Goal: Navigation & Orientation: Find specific page/section

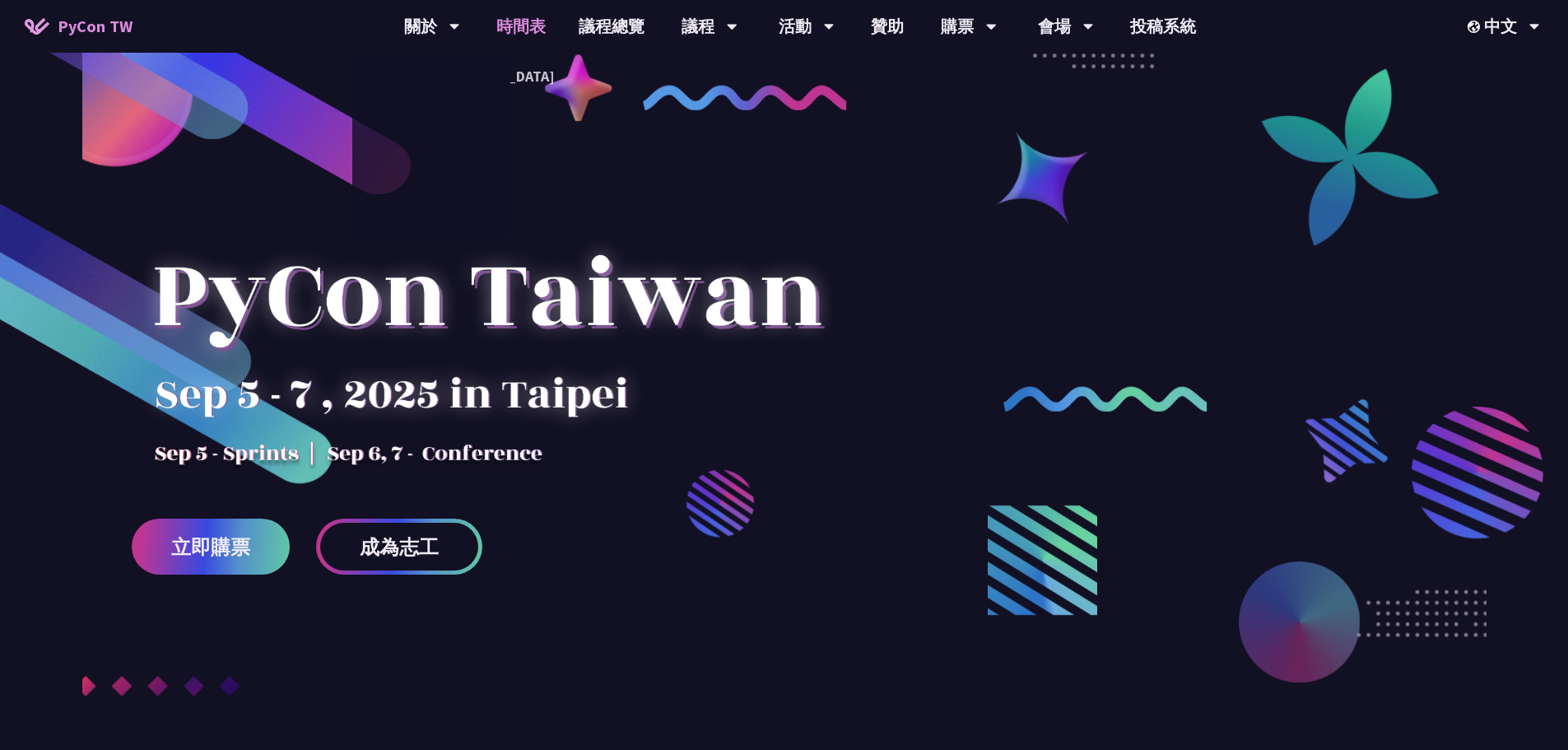
click at [500, 23] on link "時間表" at bounding box center [521, 26] width 82 height 53
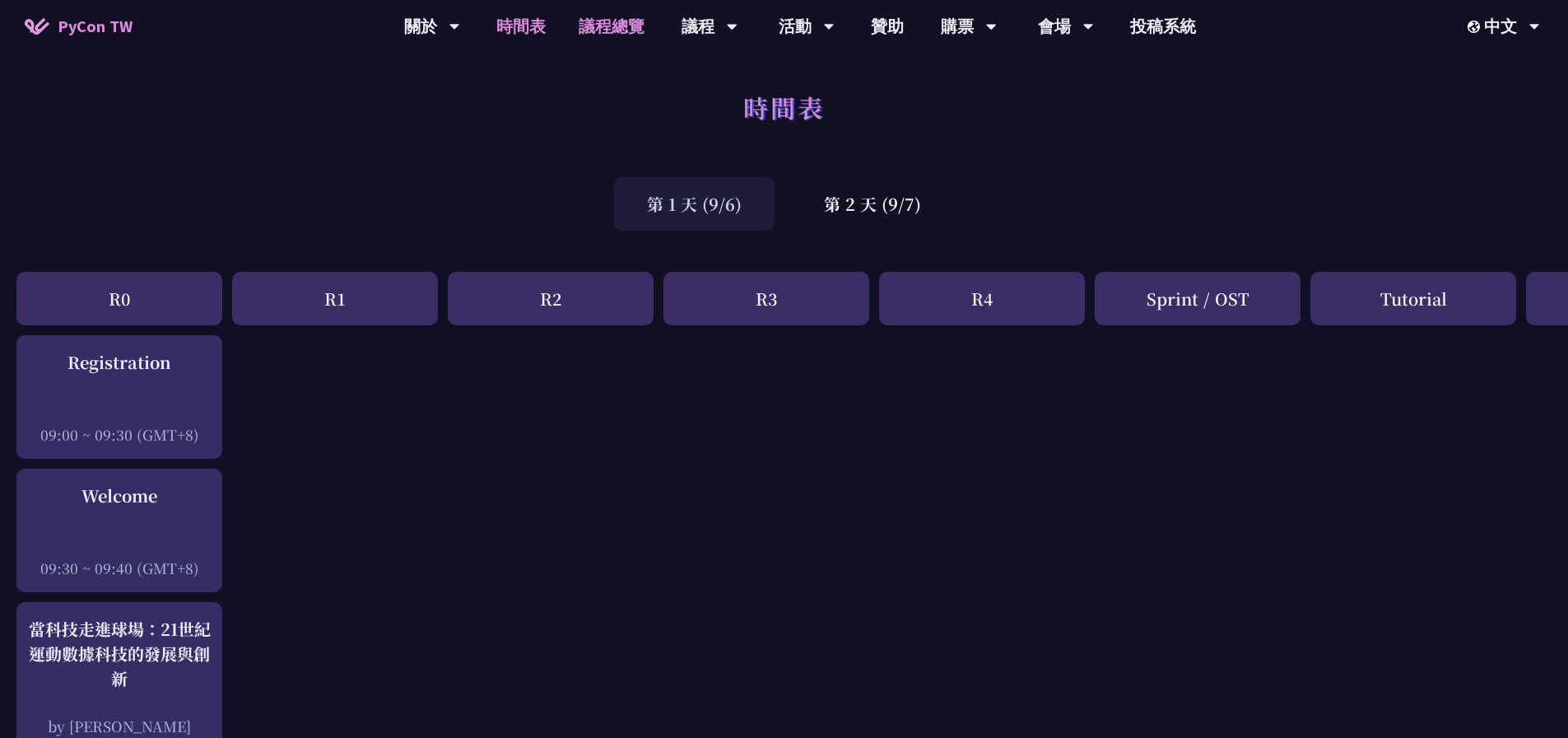
click at [603, 31] on link "議程總覽" at bounding box center [612, 26] width 99 height 53
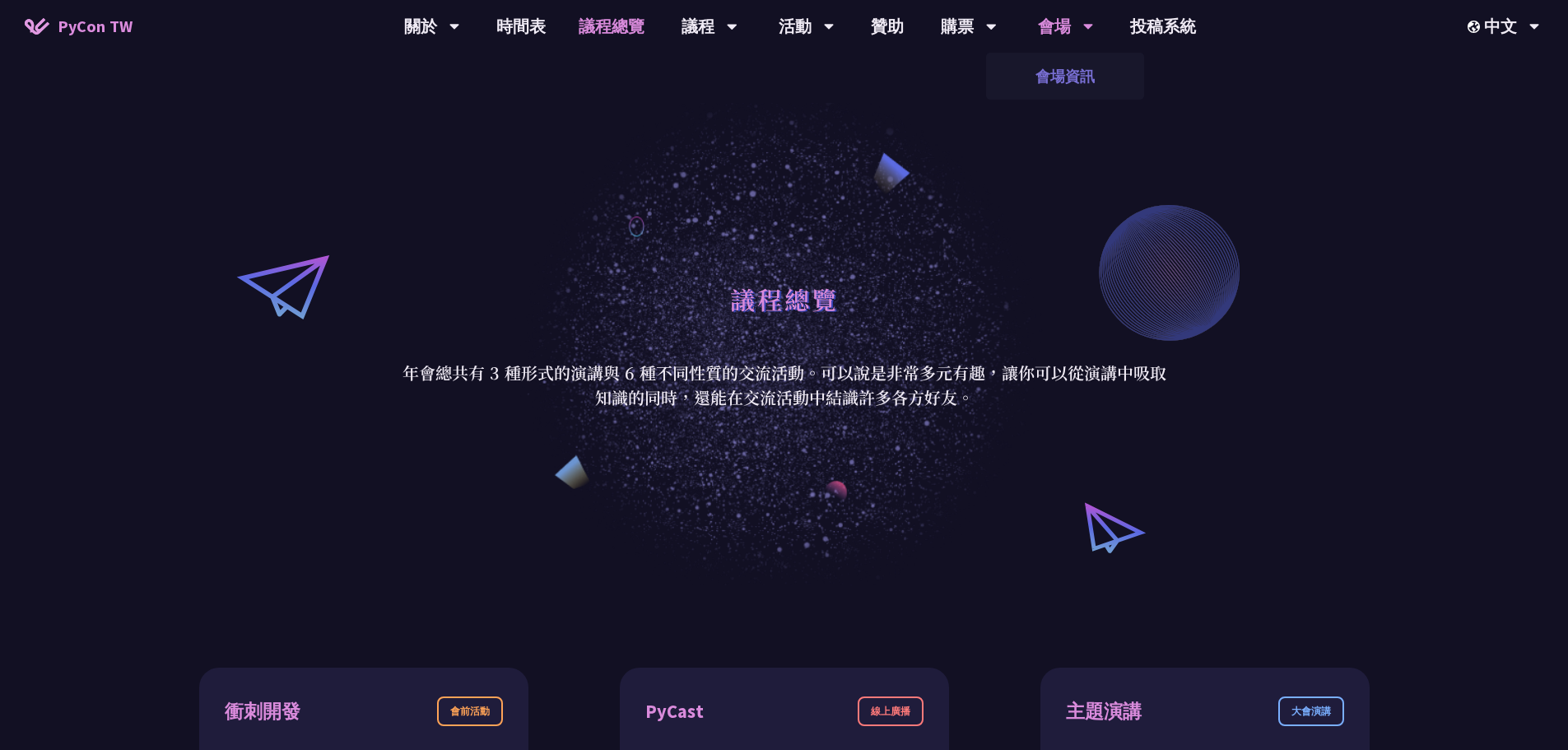
click at [1069, 67] on link "會場資訊" at bounding box center [1065, 76] width 158 height 39
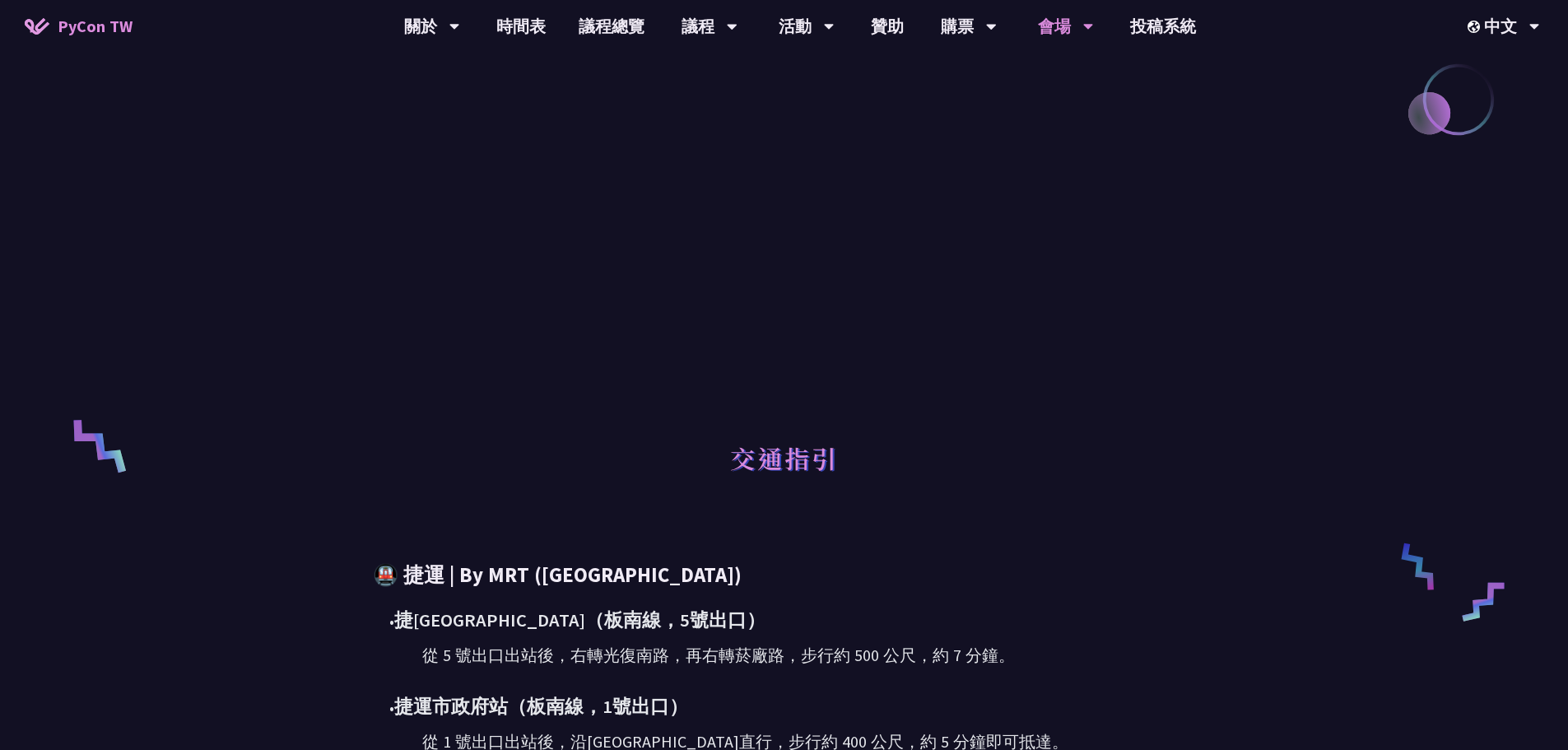
scroll to position [347, 0]
